Goal: Find specific page/section: Find specific page/section

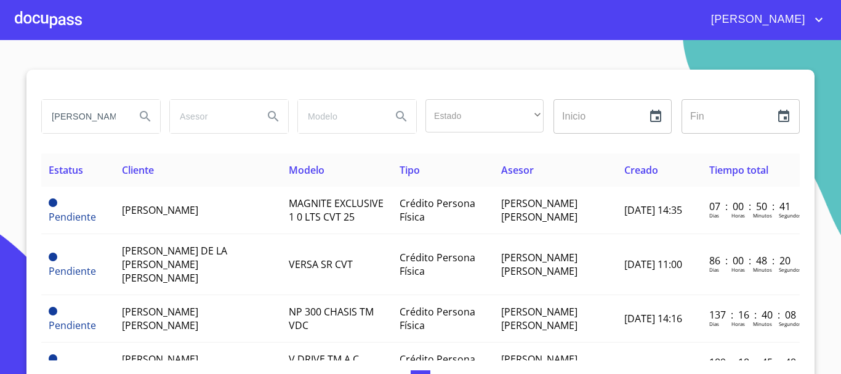
click at [56, 112] on input "[PERSON_NAME]" at bounding box center [84, 116] width 84 height 33
click at [323, 28] on div "[PERSON_NAME]" at bounding box center [454, 20] width 744 height 20
click at [94, 105] on input "search" at bounding box center [84, 116] width 84 height 33
type input "[PERSON_NAME]"
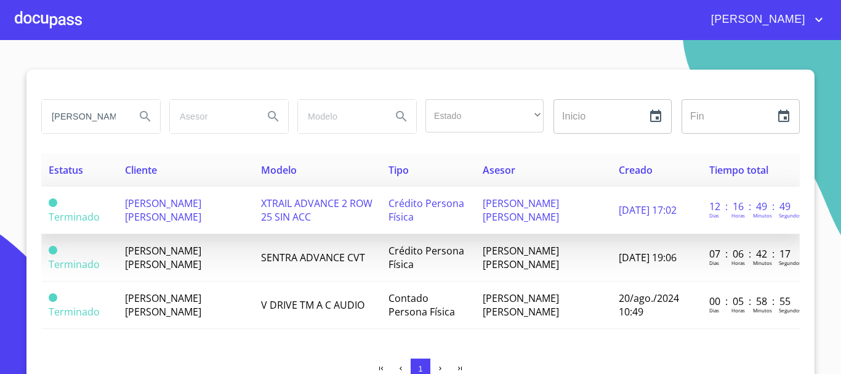
click at [131, 210] on span "[PERSON_NAME] [PERSON_NAME]" at bounding box center [163, 209] width 76 height 27
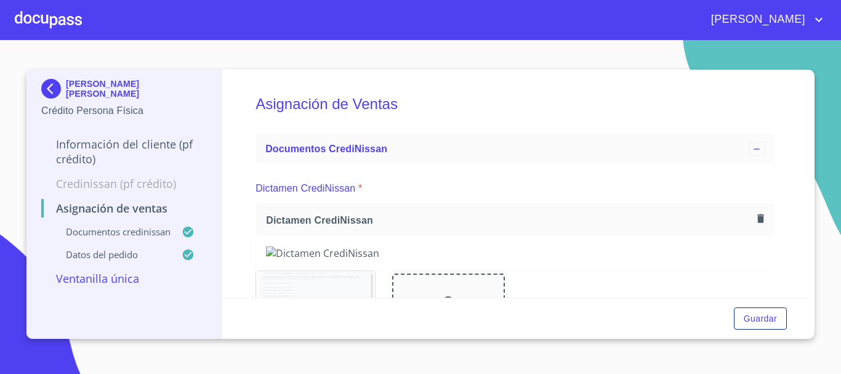
click at [41, 25] on div at bounding box center [48, 19] width 67 height 39
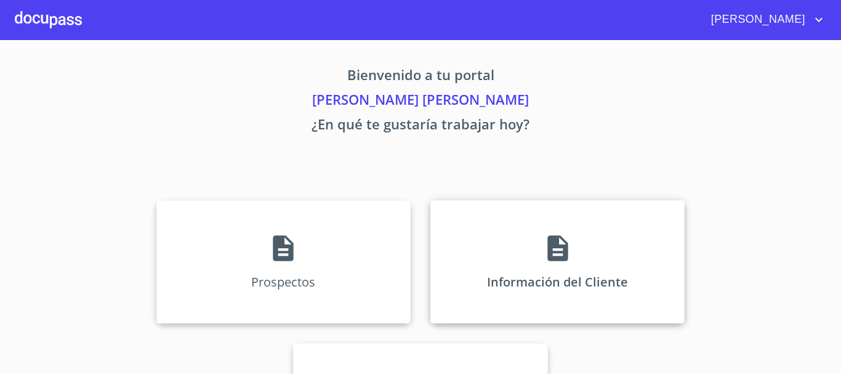
click at [601, 227] on div "Información del Cliente" at bounding box center [557, 261] width 254 height 123
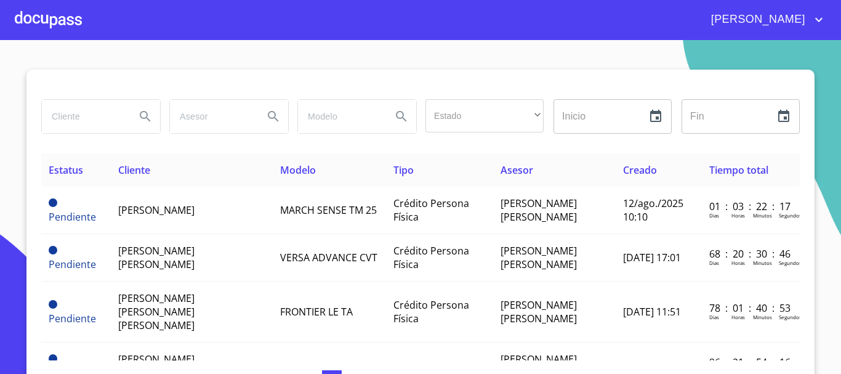
click at [108, 130] on input "search" at bounding box center [84, 116] width 84 height 33
type input "[PERSON_NAME]"
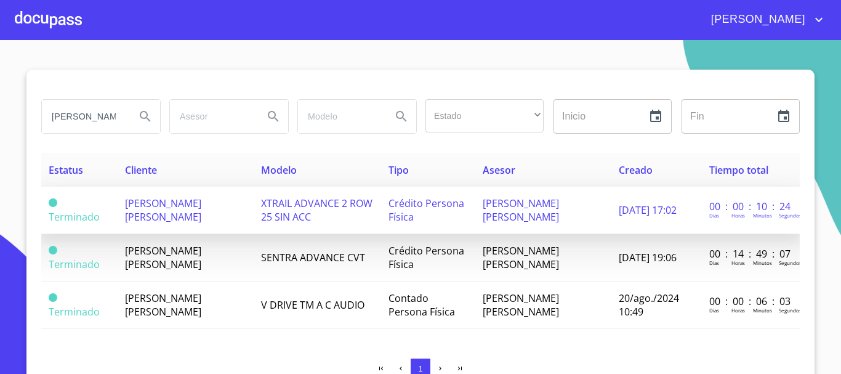
click at [181, 212] on td "[PERSON_NAME] [PERSON_NAME]" at bounding box center [186, 210] width 136 height 47
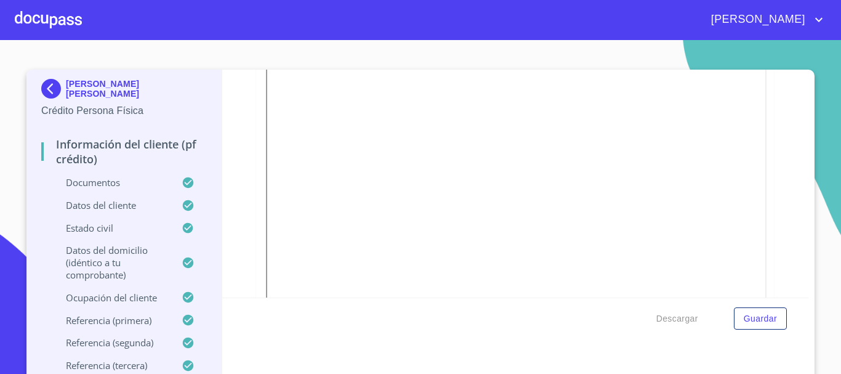
scroll to position [3169, 0]
